Goal: Task Accomplishment & Management: Manage account settings

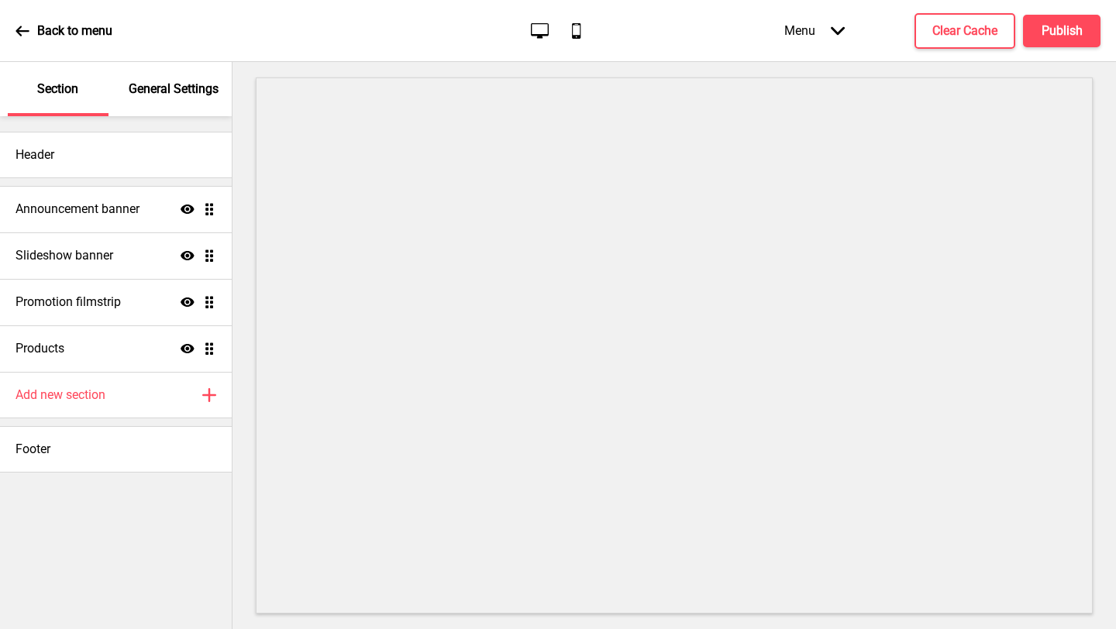
click at [189, 89] on p "General Settings" at bounding box center [174, 89] width 90 height 17
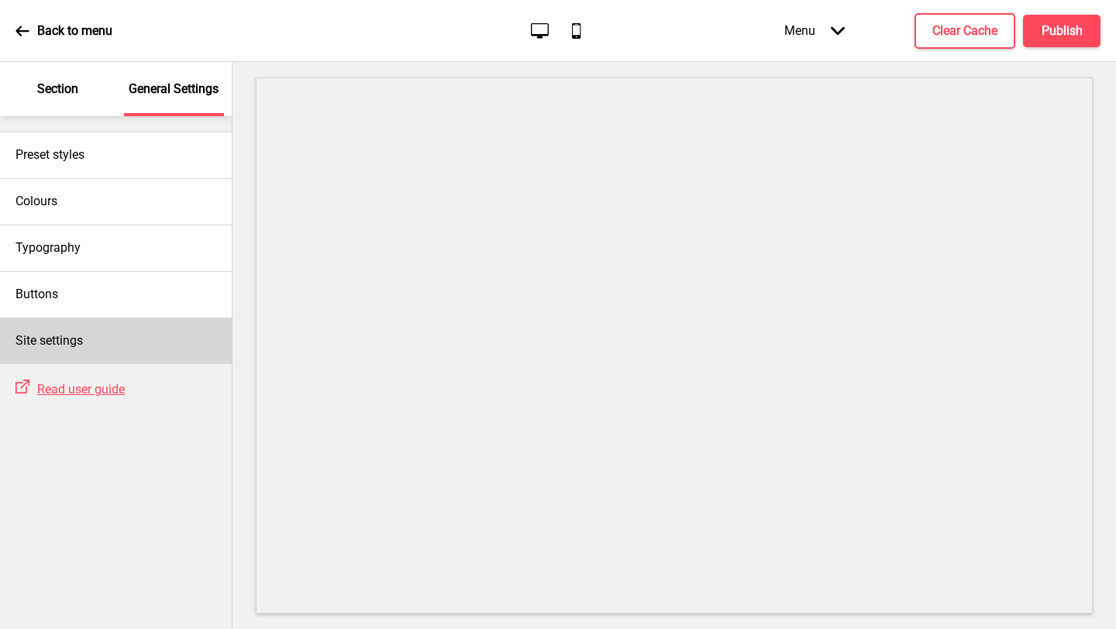
click at [153, 335] on div "Site settings" at bounding box center [116, 341] width 232 height 46
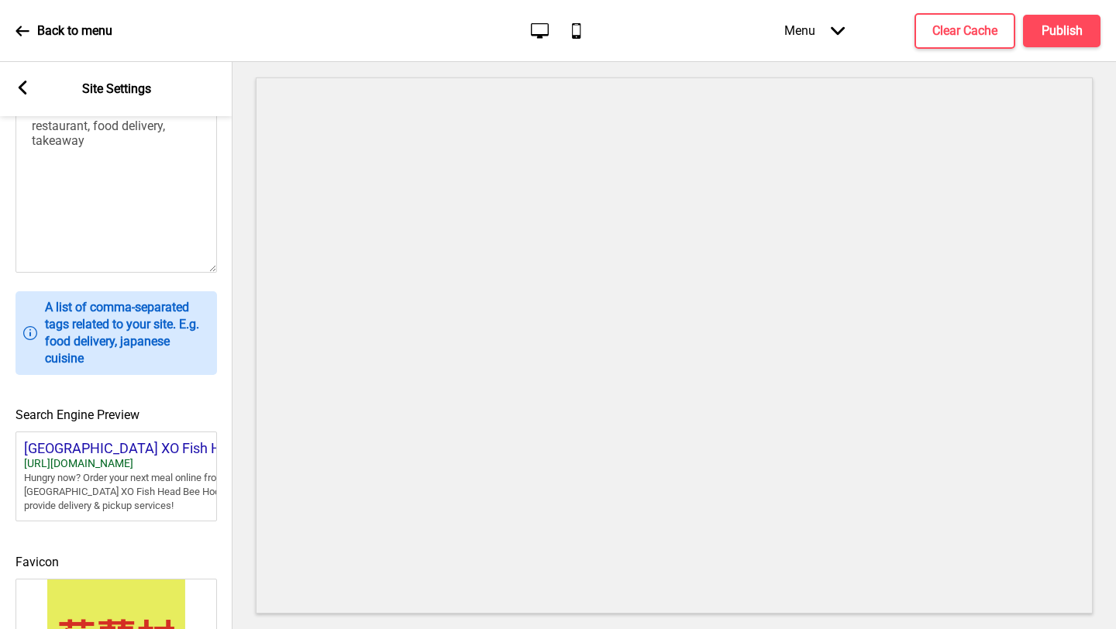
scroll to position [587, 0]
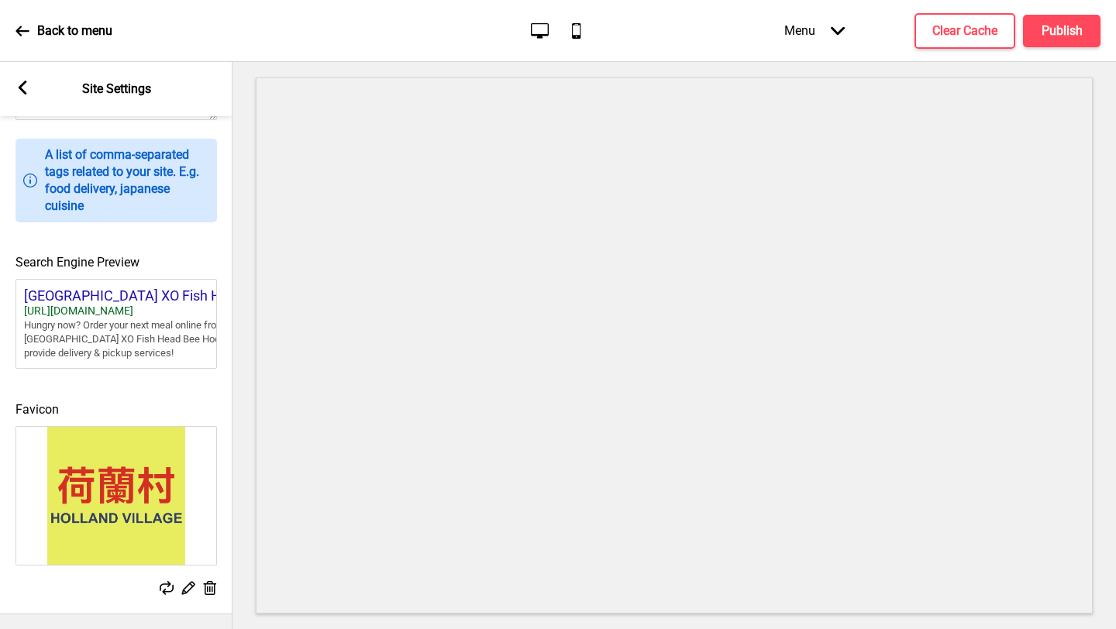
click at [29, 72] on div "Arrow left Site Settings" at bounding box center [116, 89] width 232 height 54
click at [26, 75] on div "Arrow left Site Settings" at bounding box center [116, 89] width 232 height 54
click at [19, 91] on rect at bounding box center [22, 88] width 14 height 14
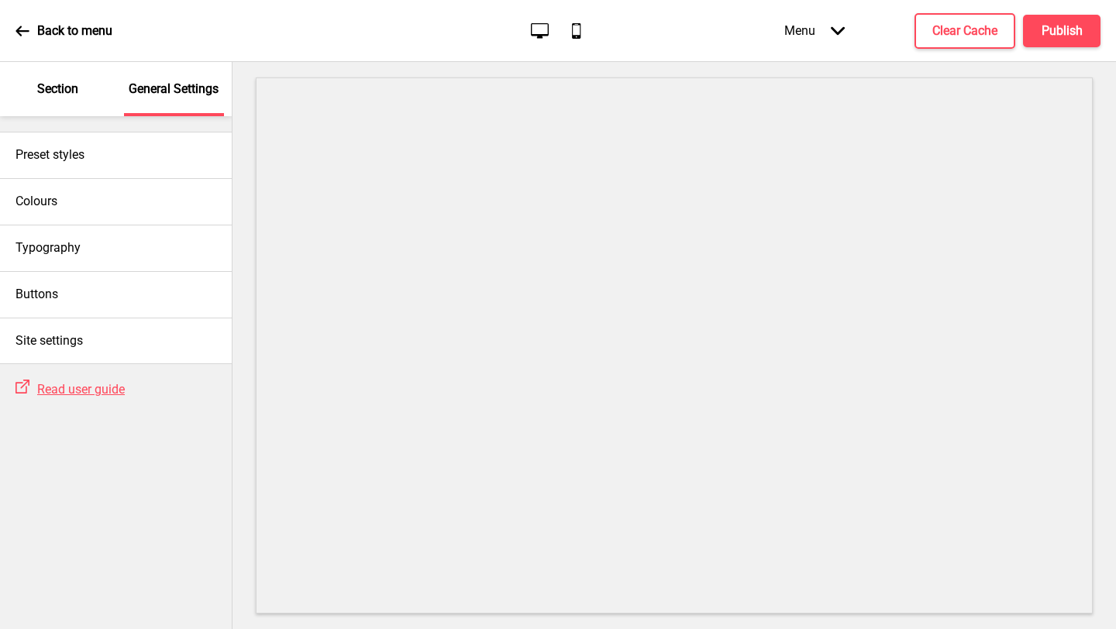
click at [65, 82] on p "Section" at bounding box center [57, 89] width 41 height 17
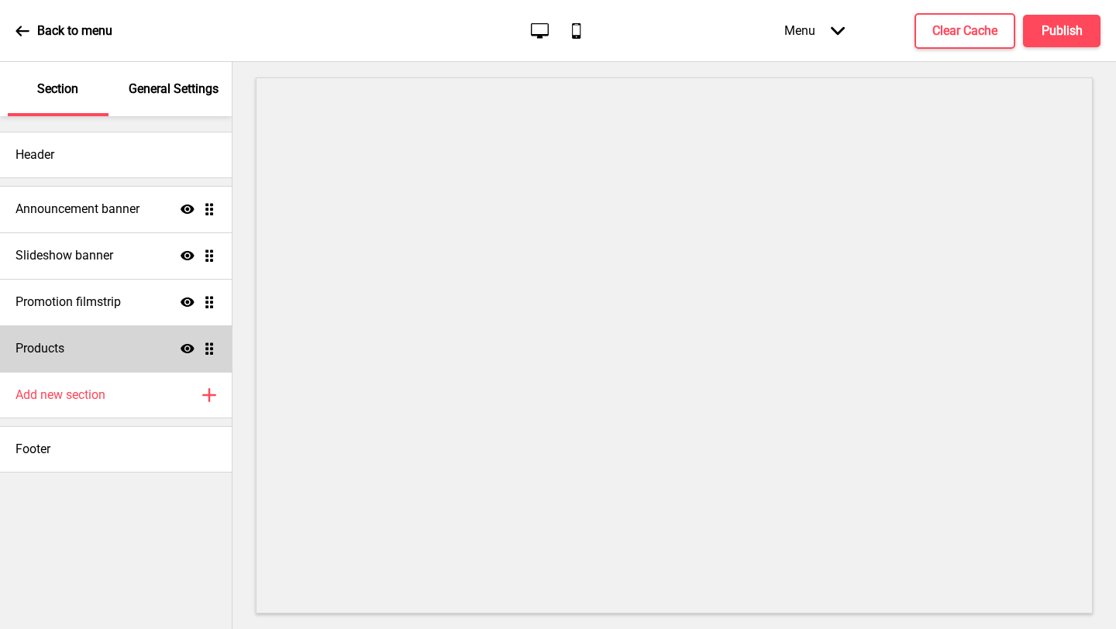
click at [129, 336] on div "Products Show Drag" at bounding box center [116, 348] width 232 height 46
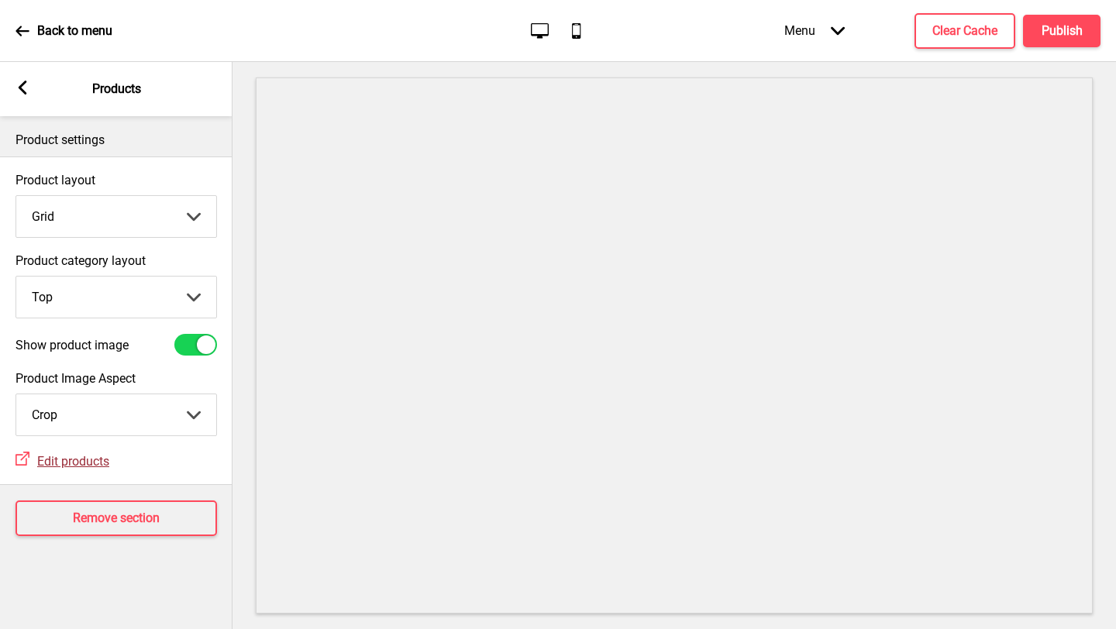
click at [61, 465] on span "Edit products" at bounding box center [73, 461] width 72 height 15
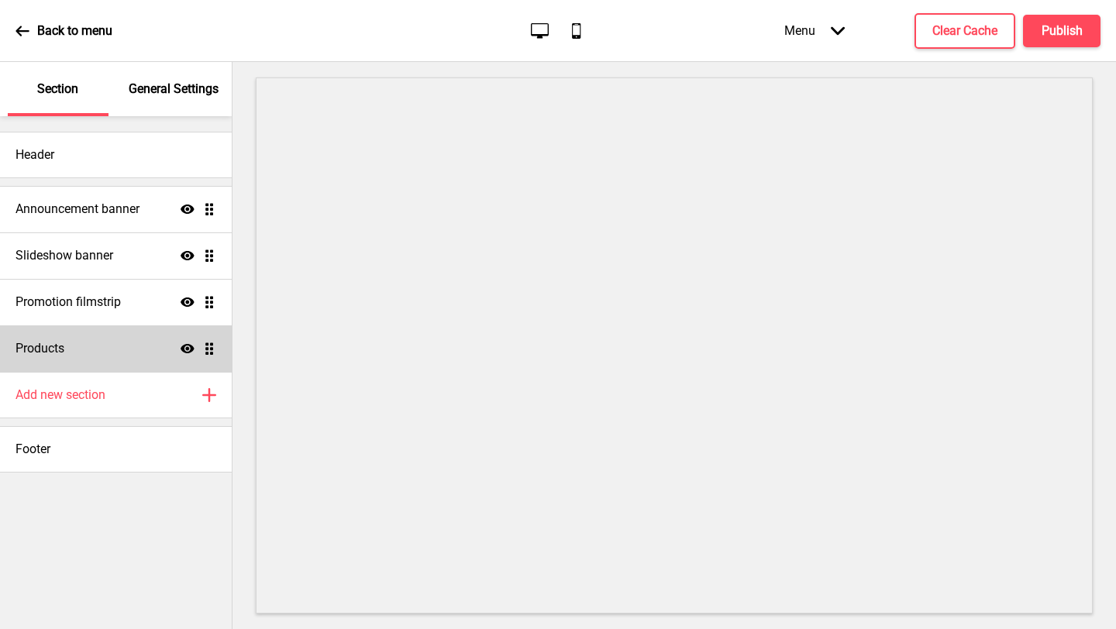
click at [122, 352] on div "Products Show Drag" at bounding box center [116, 348] width 232 height 46
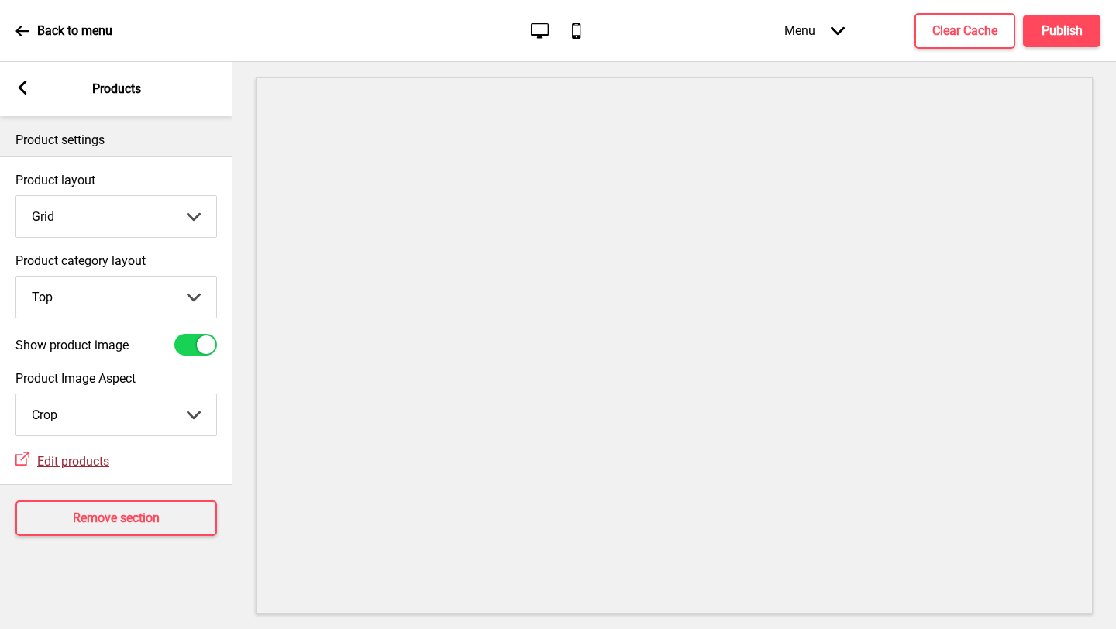
click at [69, 463] on span "Edit products" at bounding box center [73, 461] width 72 height 15
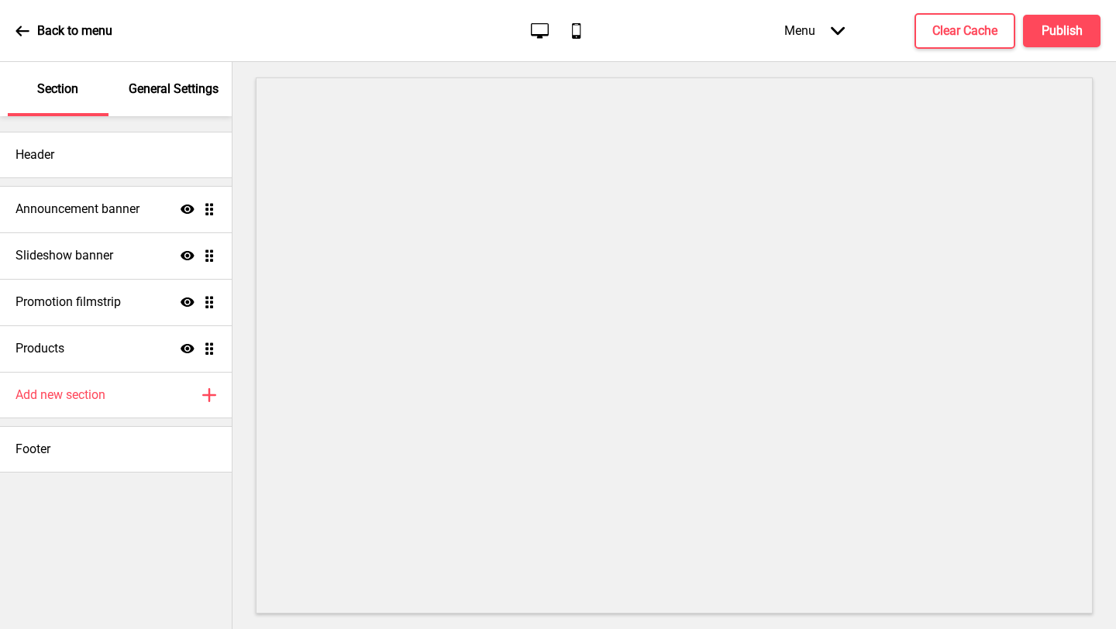
click at [815, 19] on div "Menu Arrow down" at bounding box center [814, 31] width 91 height 46
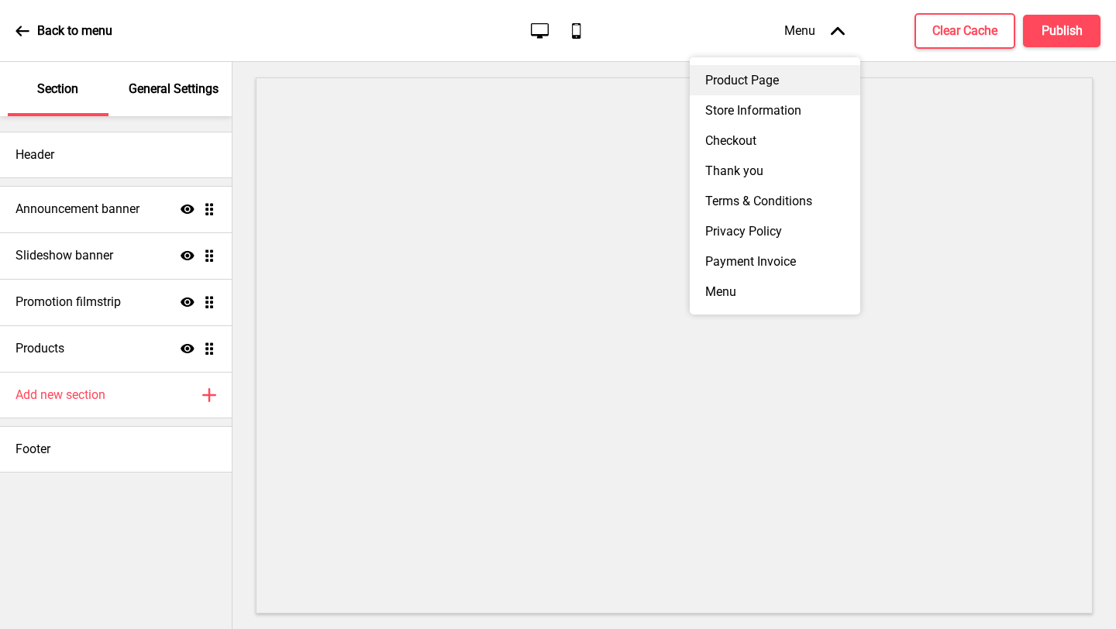
click at [786, 77] on div "Product Page" at bounding box center [775, 80] width 170 height 30
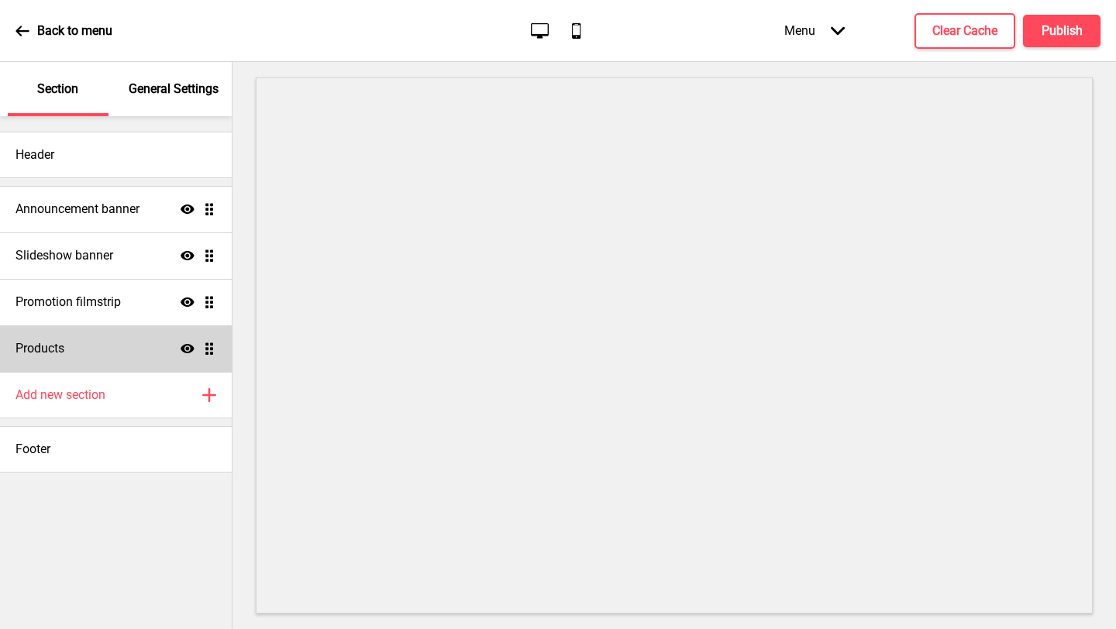
click at [122, 344] on div "Products Show Drag" at bounding box center [116, 348] width 232 height 46
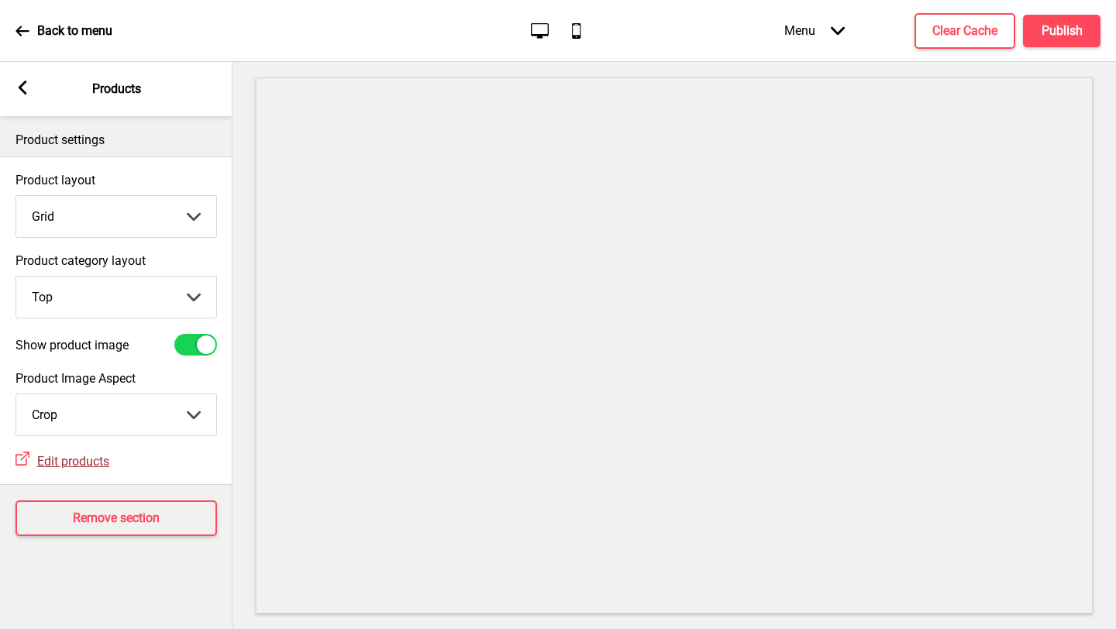
click at [85, 460] on span "Edit products" at bounding box center [73, 461] width 72 height 15
